Goal: Obtain resource: Download file/media

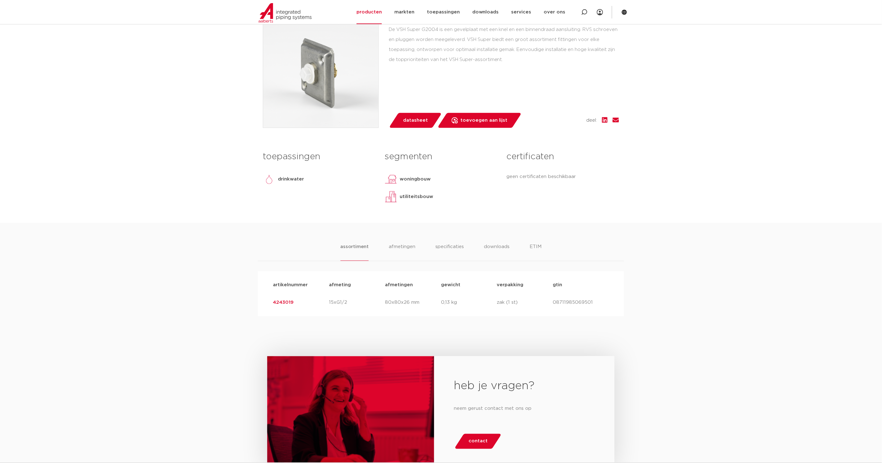
scroll to position [162, 0]
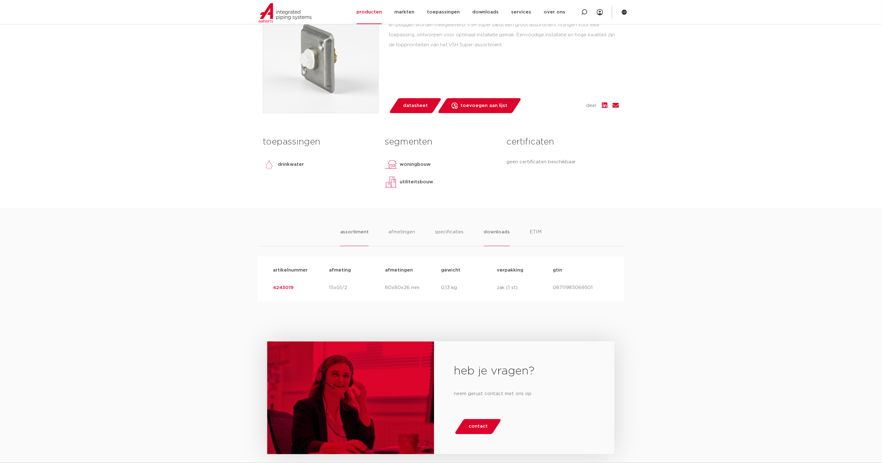
click at [497, 230] on li "downloads" at bounding box center [497, 238] width 26 height 18
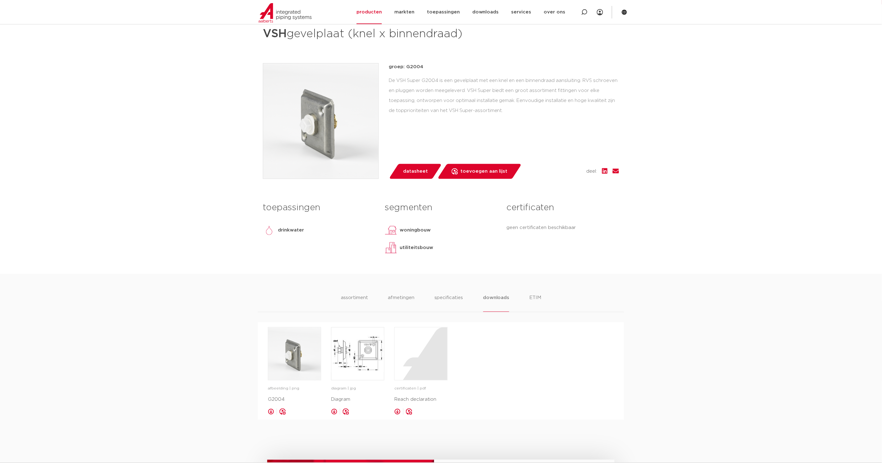
scroll to position [81, 0]
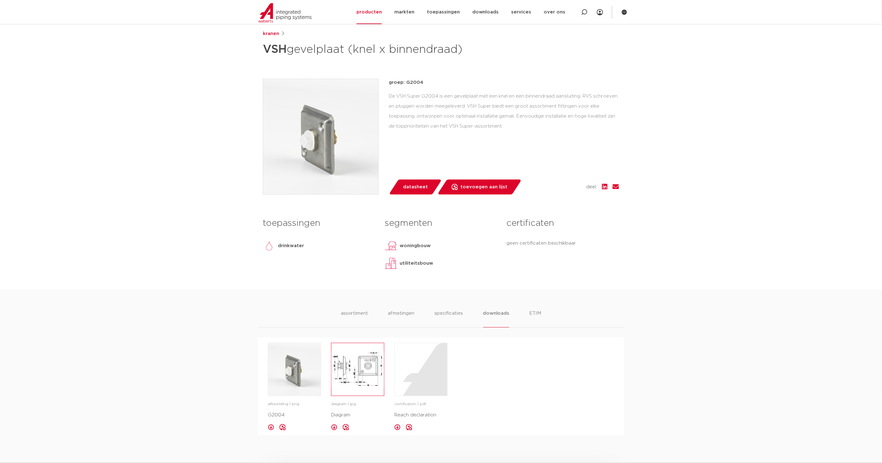
click at [360, 378] on img at bounding box center [358, 369] width 53 height 53
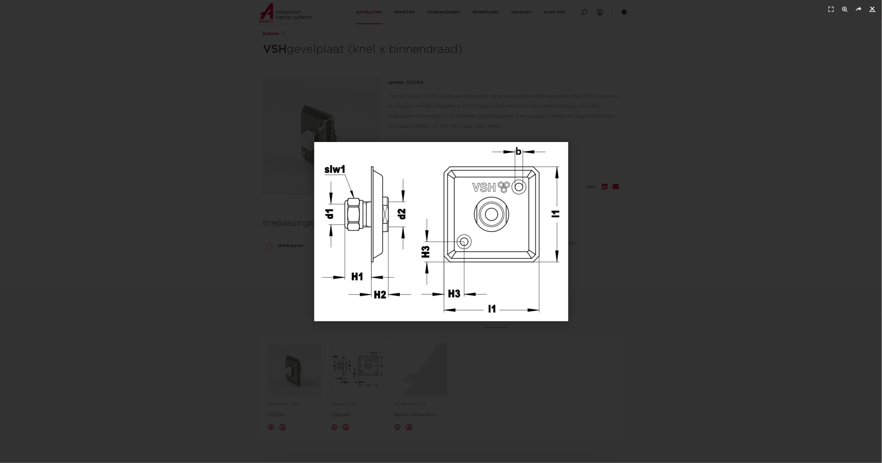
click at [498, 7] on icon "Sluiten (Esc)" at bounding box center [873, 9] width 6 height 6
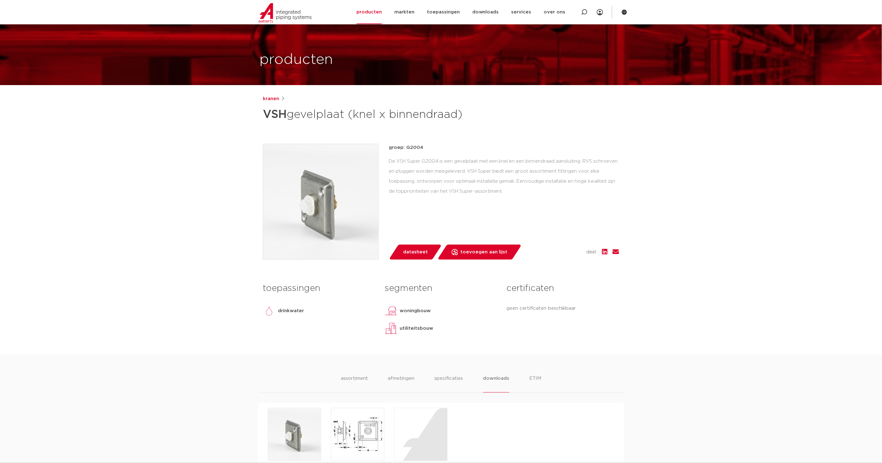
scroll to position [0, 0]
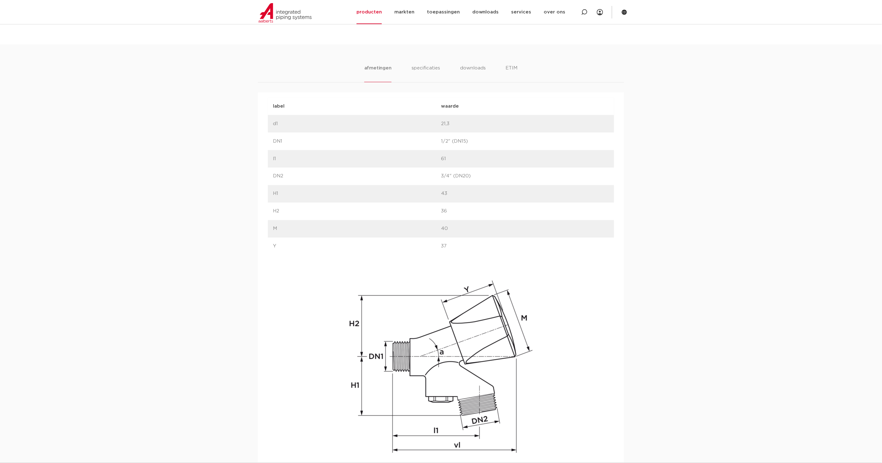
scroll to position [243, 0]
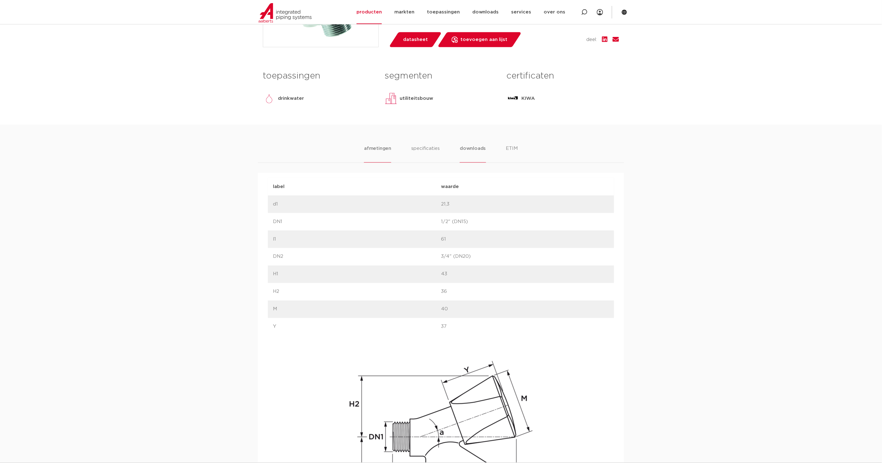
click at [482, 150] on li "downloads" at bounding box center [473, 154] width 26 height 18
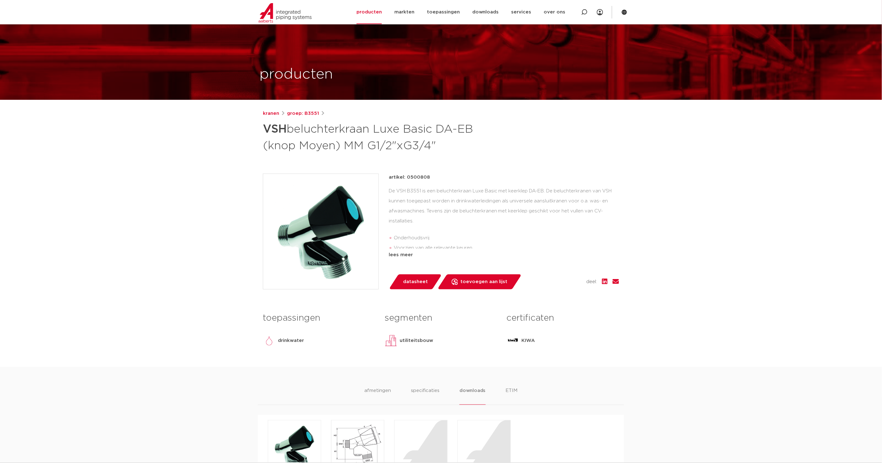
scroll to position [0, 0]
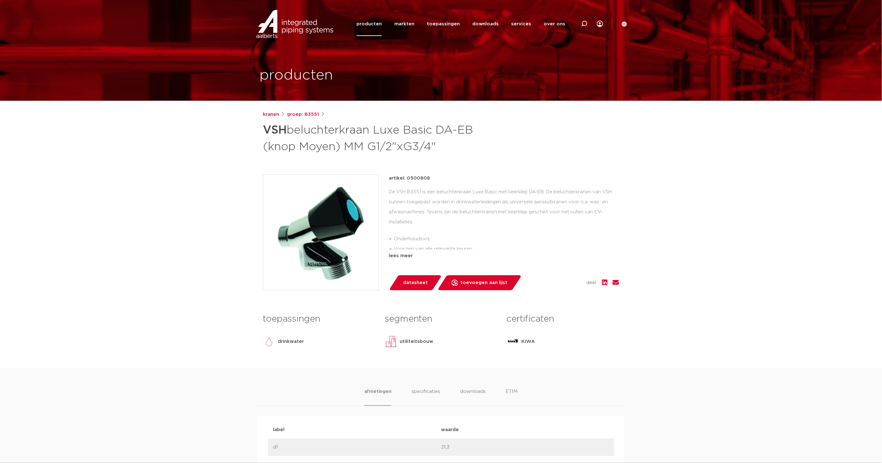
click at [623, 26] on icon at bounding box center [624, 23] width 5 height 5
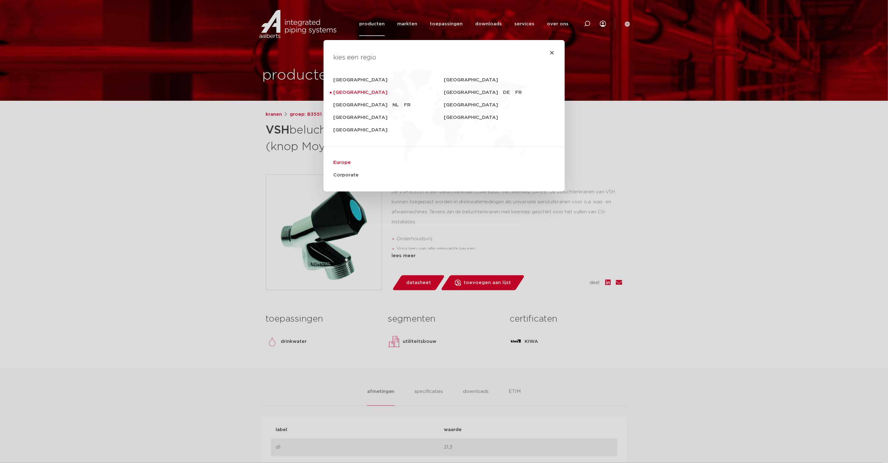
click at [338, 160] on link "Europe" at bounding box center [443, 163] width 221 height 13
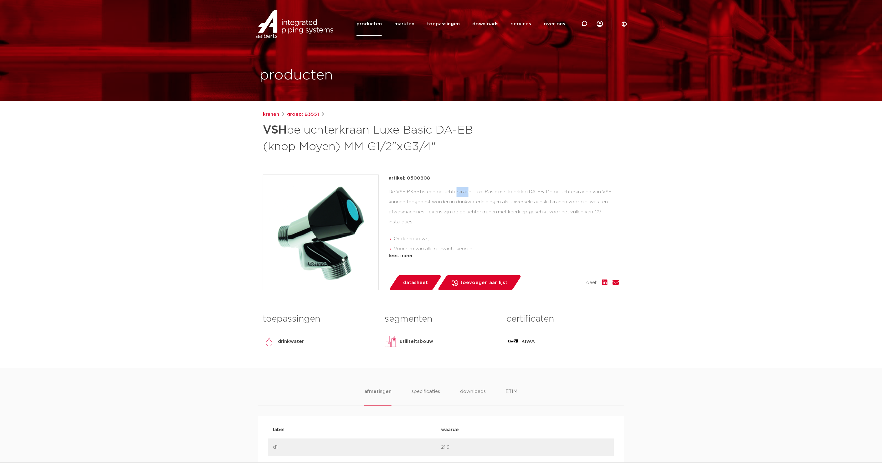
drag, startPoint x: 408, startPoint y: 190, endPoint x: 421, endPoint y: 192, distance: 13.4
click at [421, 192] on div "De VSH B3551 is een beluchterkraan Luxe Basic met keerklep DA-EB. De beluchterk…" at bounding box center [504, 218] width 230 height 63
copy div "B3551"
